Goal: Task Accomplishment & Management: Manage account settings

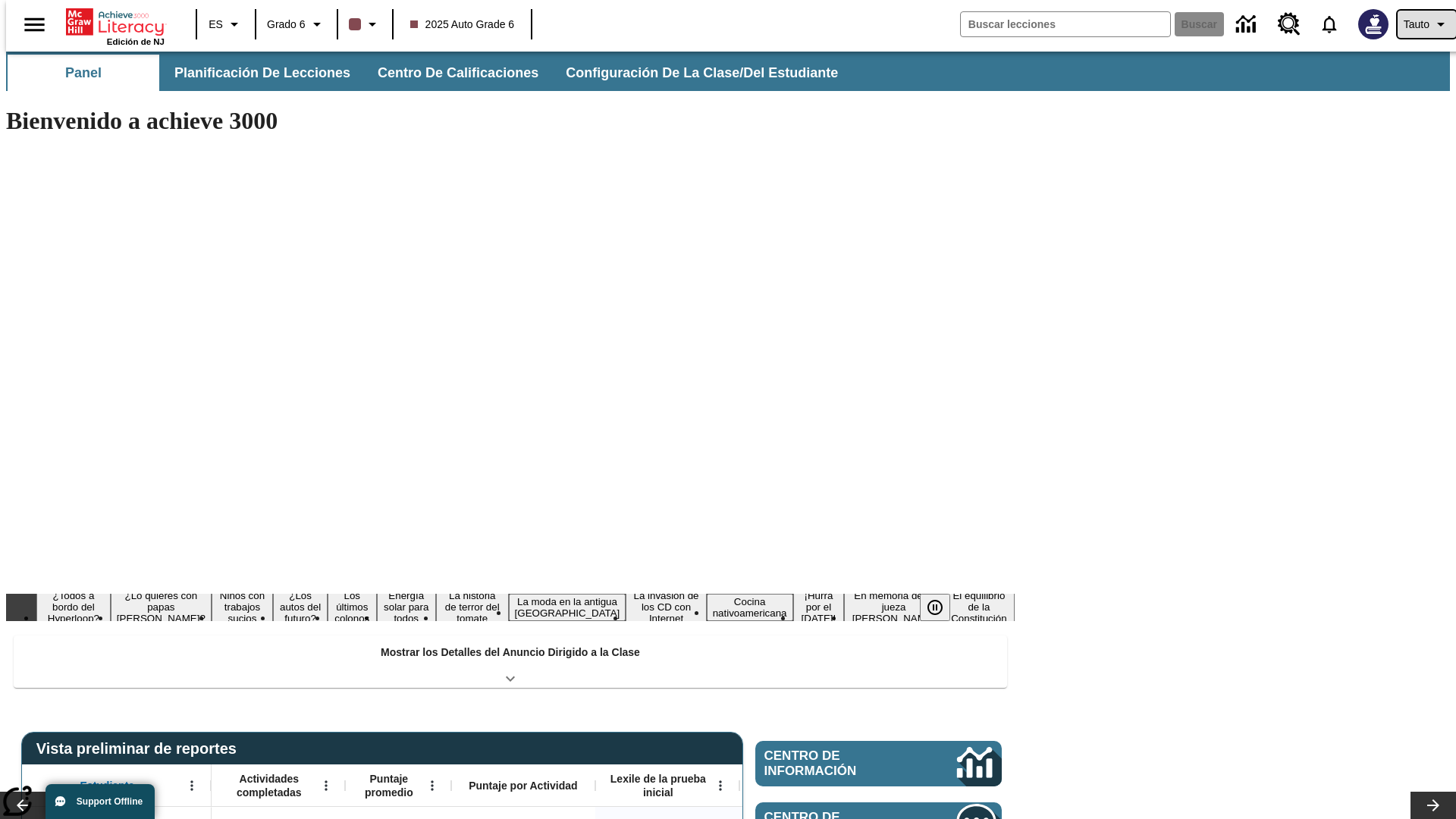
click at [1419, 24] on span "Tauto" at bounding box center [1416, 25] width 26 height 16
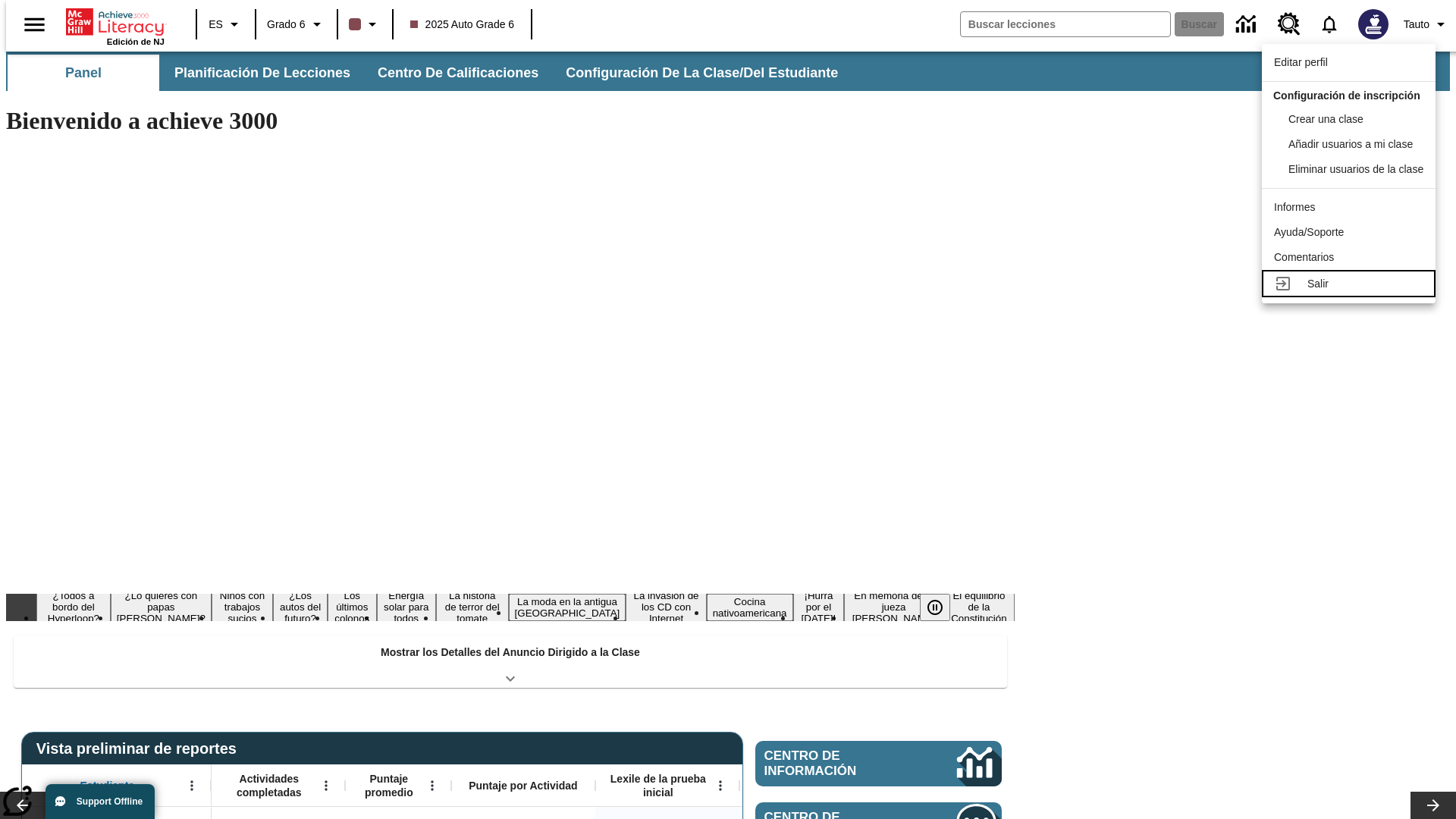
click at [1353, 292] on div "Salir" at bounding box center [1365, 284] width 116 height 16
